Goal: Transaction & Acquisition: Purchase product/service

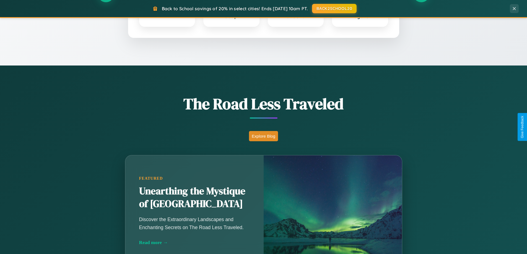
scroll to position [380, 0]
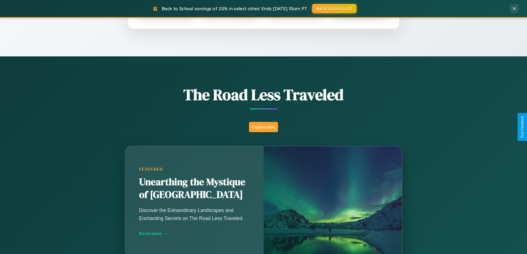
click at [263, 127] on button "Explore Blog" at bounding box center [263, 127] width 29 height 10
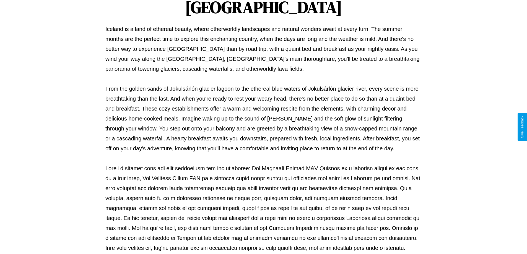
scroll to position [179, 0]
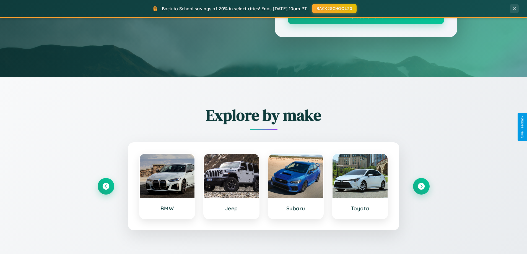
scroll to position [380, 0]
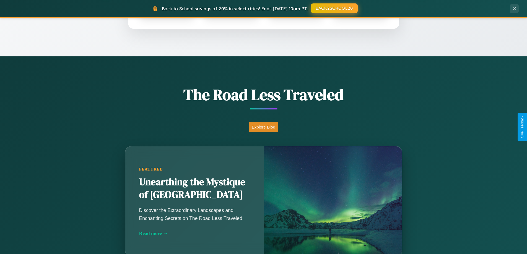
click at [334, 8] on button "BACK2SCHOOL20" at bounding box center [334, 8] width 47 height 10
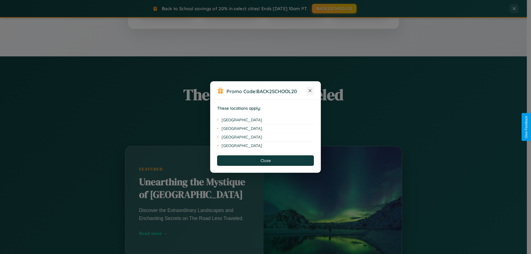
click at [310, 91] on icon at bounding box center [309, 90] width 3 height 3
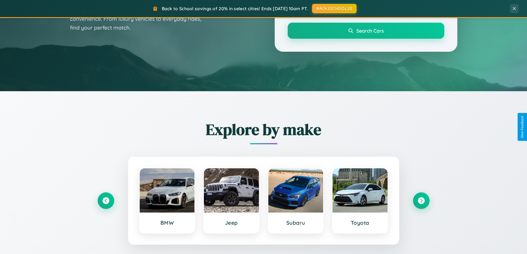
scroll to position [0, 0]
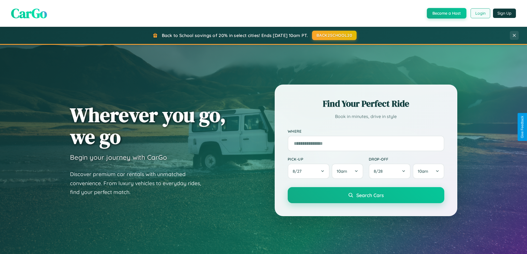
click at [480, 13] on button "Login" at bounding box center [480, 13] width 20 height 10
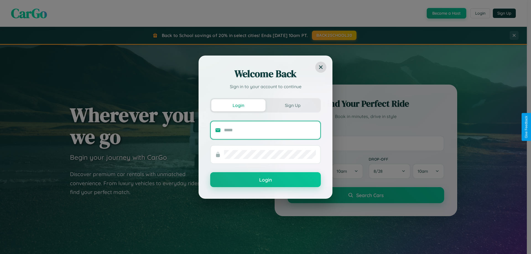
click at [270, 130] on input "text" at bounding box center [270, 130] width 92 height 9
type input "**********"
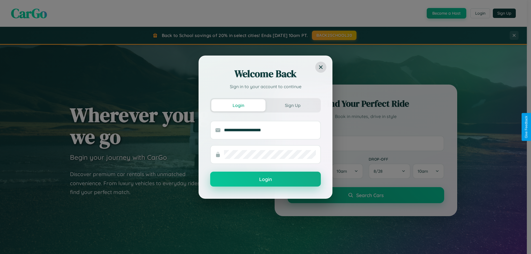
click at [265, 179] on button "Login" at bounding box center [265, 179] width 111 height 15
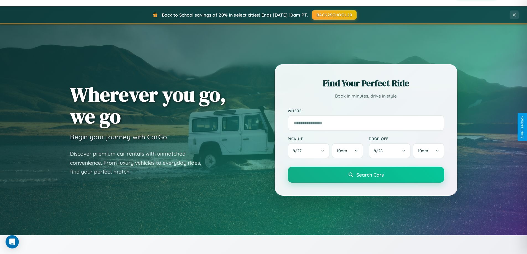
scroll to position [238, 0]
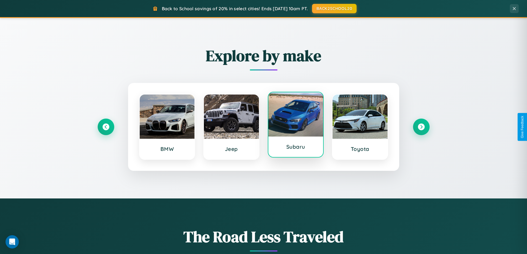
click at [295, 125] on div at bounding box center [295, 114] width 55 height 44
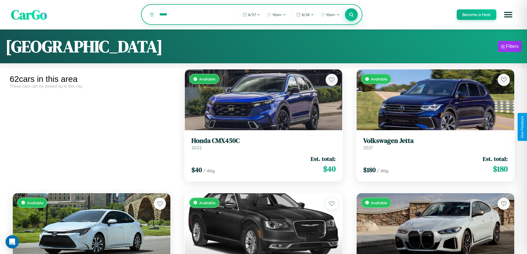
type input "*****"
click at [351, 15] on icon at bounding box center [351, 14] width 5 height 5
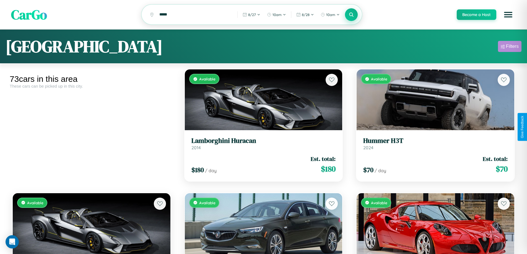
click at [509, 47] on div "Filters" at bounding box center [512, 47] width 13 height 6
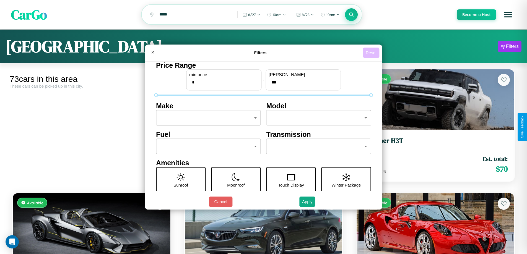
click at [371, 53] on button "Reset" at bounding box center [371, 53] width 16 height 10
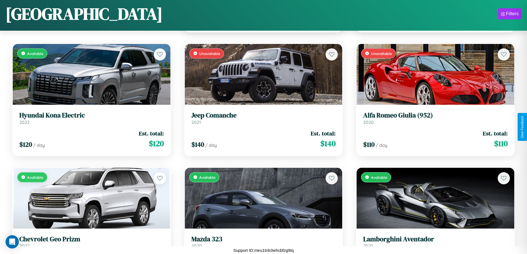
scroll to position [820, 0]
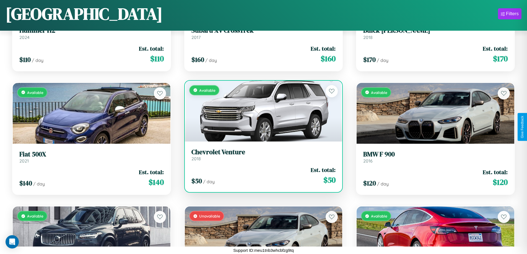
click at [261, 155] on h3 "Chevrolet Venture" at bounding box center [263, 152] width 144 height 8
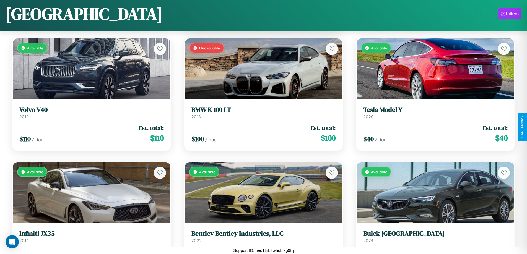
scroll to position [1810, 0]
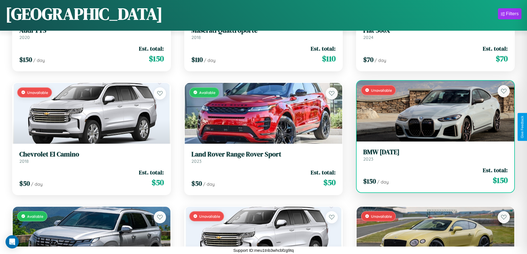
click at [431, 155] on h3 "BMW [DATE]" at bounding box center [435, 152] width 144 height 8
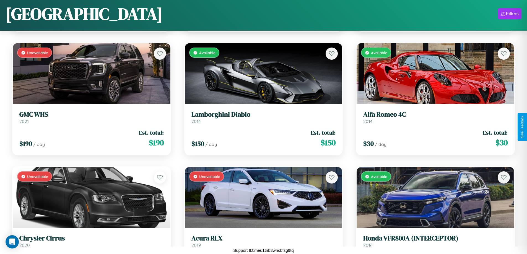
scroll to position [2305, 0]
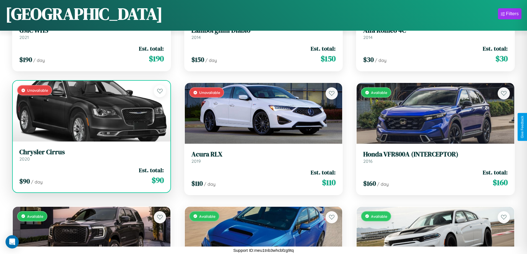
click at [91, 157] on link "Chrysler Cirrus 2020" at bounding box center [91, 155] width 144 height 14
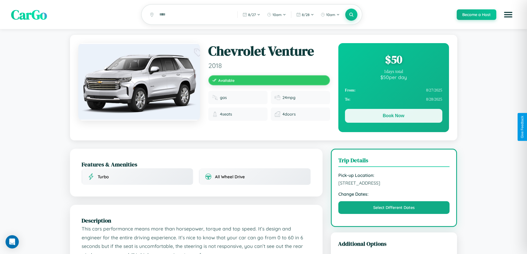
click at [393, 117] on button "Book Now" at bounding box center [393, 116] width 97 height 14
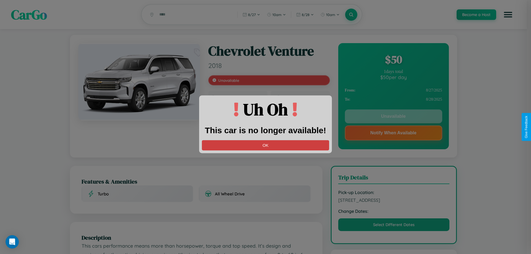
click at [265, 145] on button "OK" at bounding box center [265, 145] width 127 height 10
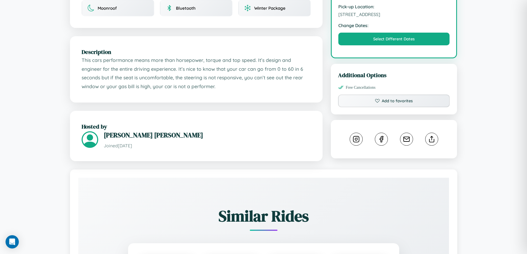
scroll to position [199, 0]
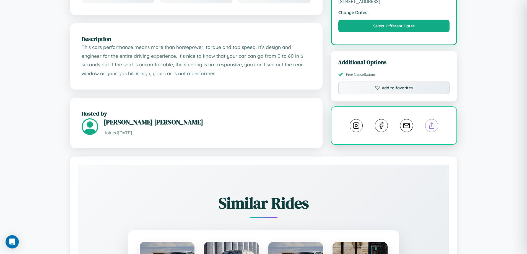
click at [431, 126] on line at bounding box center [431, 125] width 0 height 4
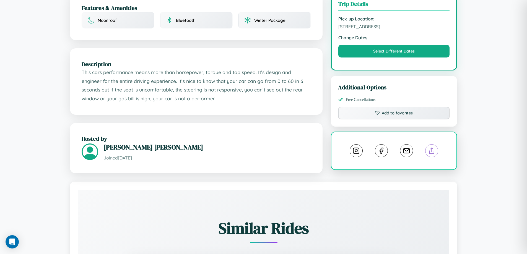
scroll to position [161, 0]
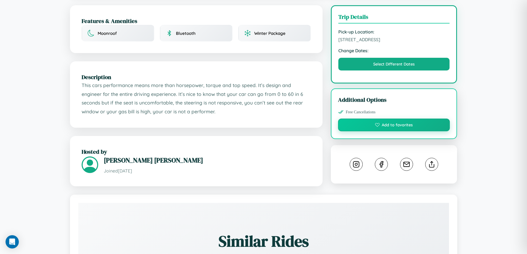
click at [394, 126] on button "Add to favorites" at bounding box center [394, 125] width 112 height 13
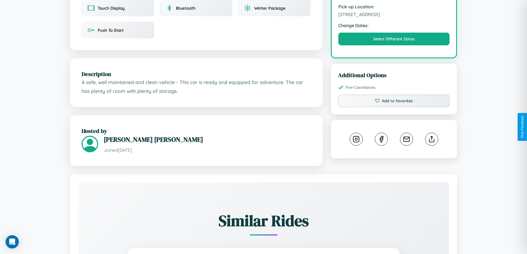
scroll to position [199, 0]
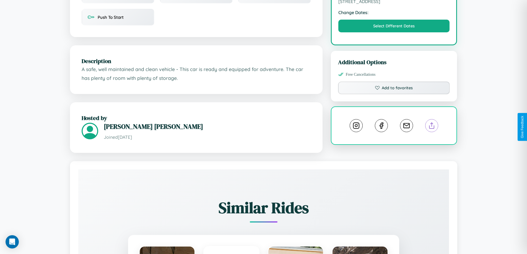
click at [431, 126] on line at bounding box center [431, 125] width 0 height 4
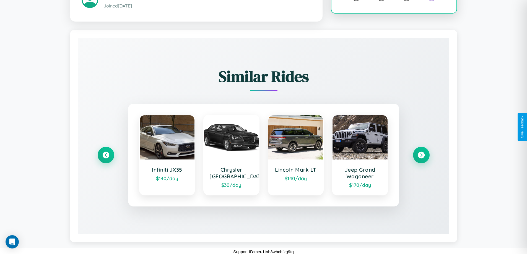
scroll to position [332, 0]
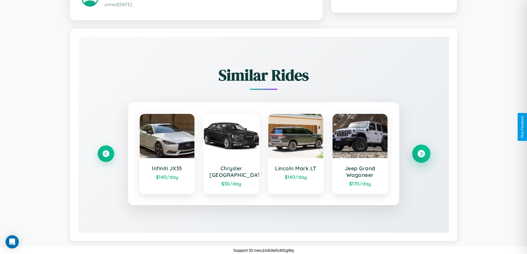
click at [421, 154] on icon at bounding box center [420, 153] width 7 height 7
